Goal: Information Seeking & Learning: Find specific page/section

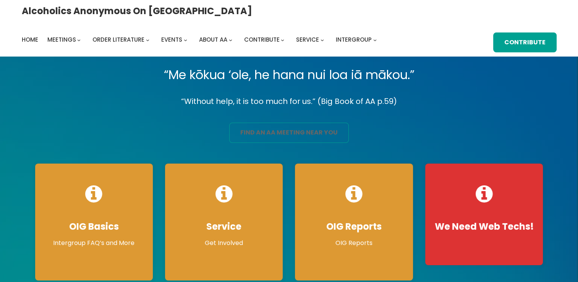
click at [257, 128] on link "find an aa meeting near you" at bounding box center [289, 133] width 120 height 20
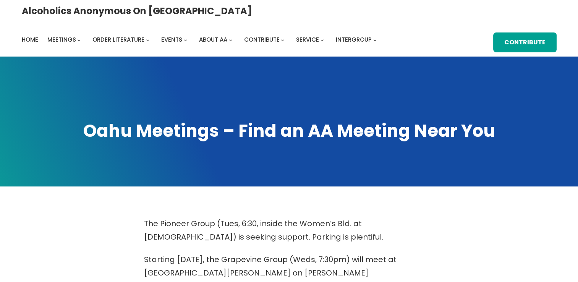
scroll to position [247, 0]
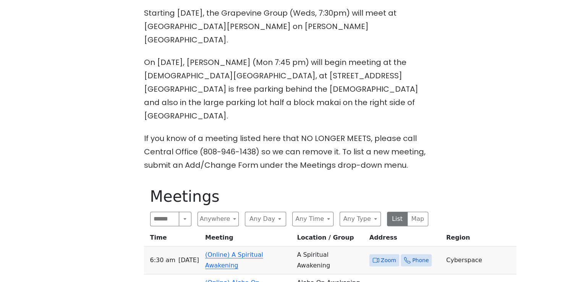
click at [381, 256] on span "Zoom" at bounding box center [388, 261] width 15 height 10
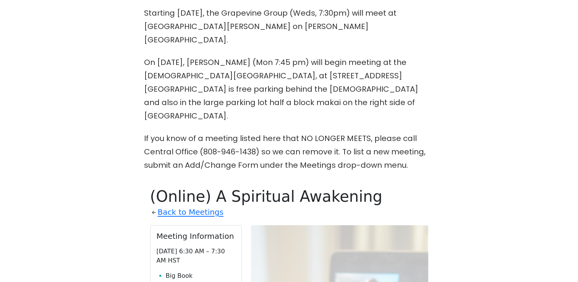
scroll to position [401, 0]
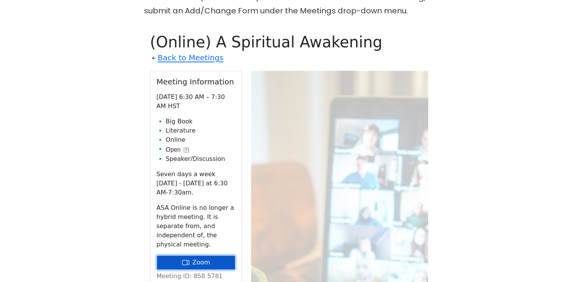
click at [196, 255] on link "Zoom" at bounding box center [196, 262] width 79 height 15
